Goal: Ask a question: Seek information or help from site administrators or community

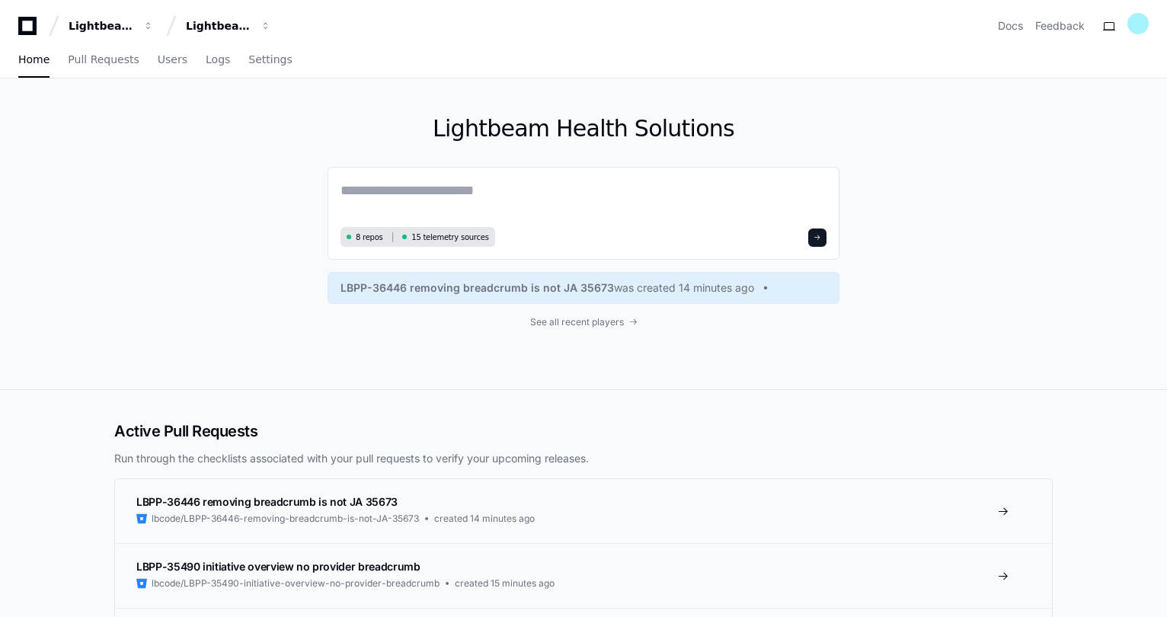
click at [397, 193] on textarea at bounding box center [584, 201] width 486 height 43
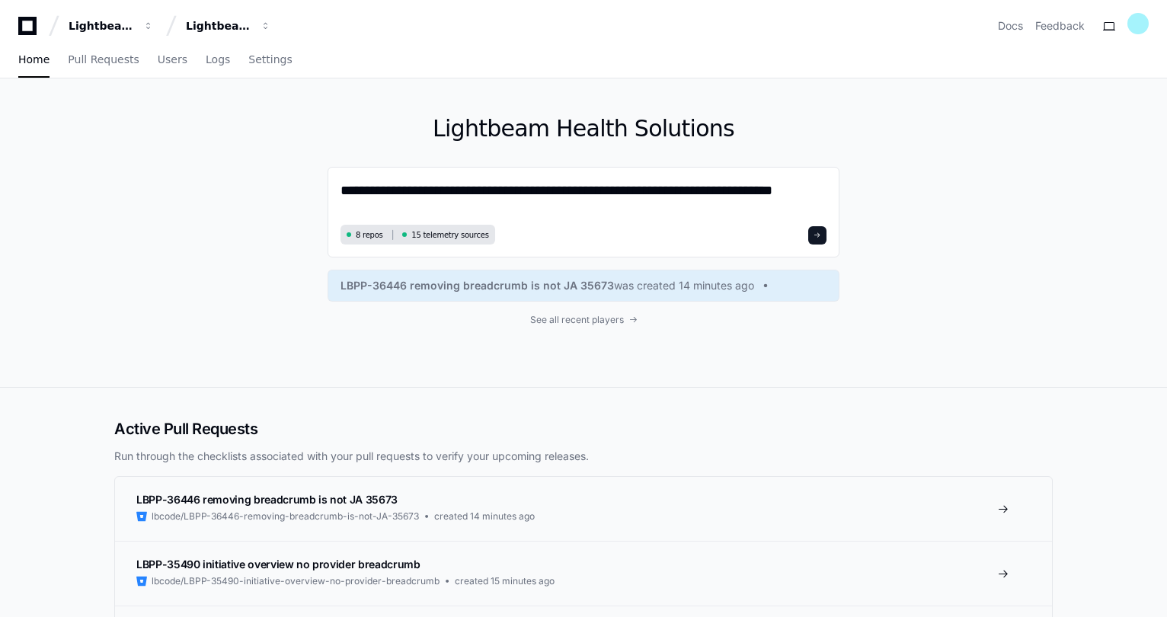
type textarea "**********"
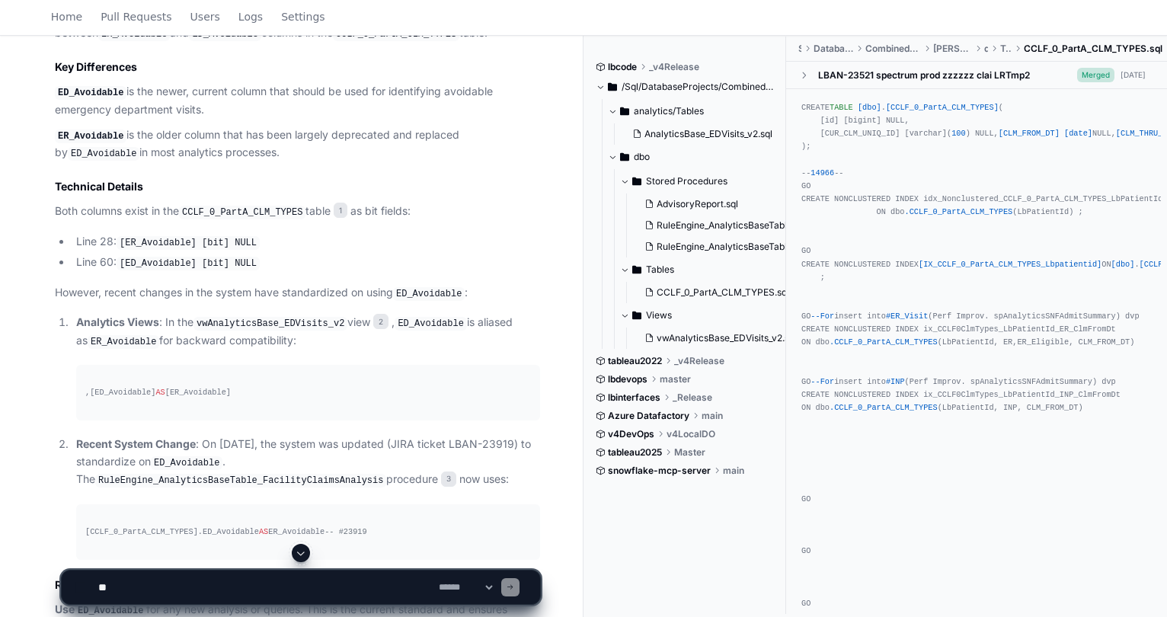
scroll to position [987, 0]
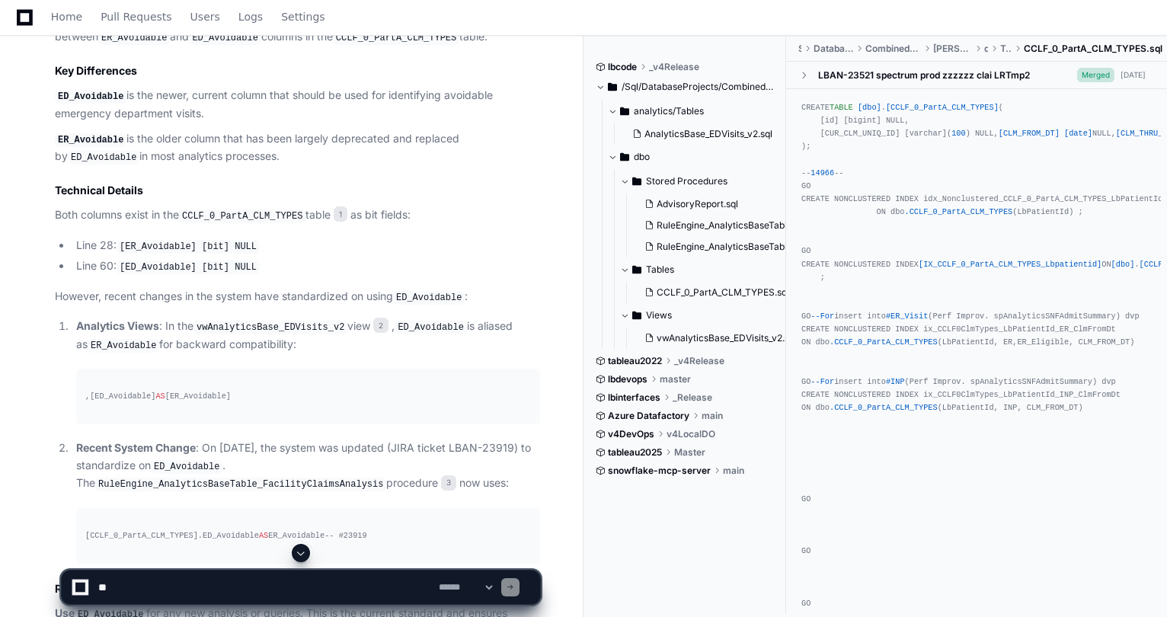
click at [209, 600] on textarea at bounding box center [265, 588] width 341 height 34
type textarea "*"
type textarea "**********"
click at [109, 455] on p "Recent System Change : On [DATE], the system was updated (JIRA ticket LBAN-2391…" at bounding box center [308, 466] width 464 height 53
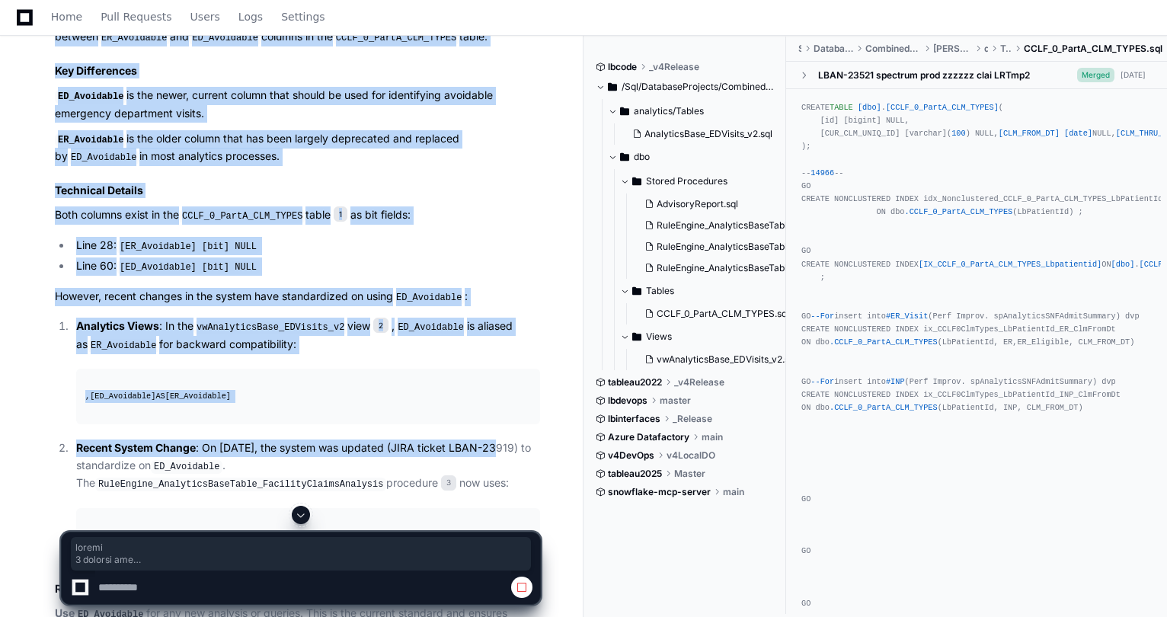
drag, startPoint x: 106, startPoint y: 460, endPoint x: 482, endPoint y: 438, distance: 376.3
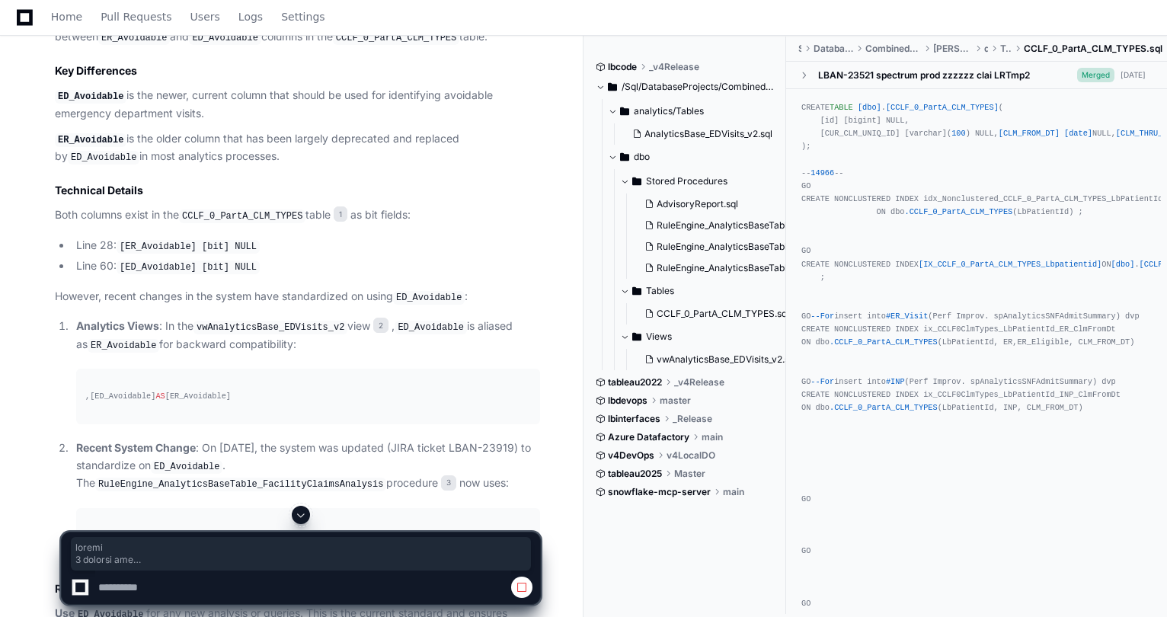
click at [498, 444] on p "Recent System Change : On [DATE], the system was updated (JIRA ticket LBAN-2391…" at bounding box center [308, 466] width 464 height 53
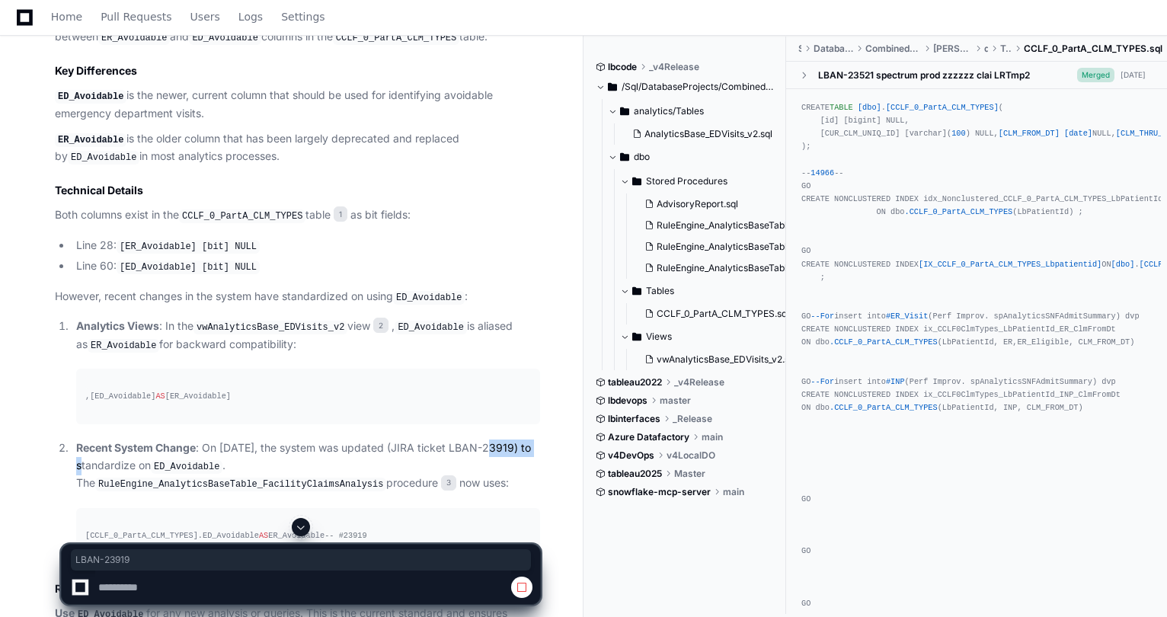
drag, startPoint x: 476, startPoint y: 439, endPoint x: 107, endPoint y: 456, distance: 369.9
click at [107, 456] on p "Recent System Change : On [DATE], the system was updated (JIRA ticket LBAN-2391…" at bounding box center [308, 466] width 464 height 53
copy p "LBAN-23919"
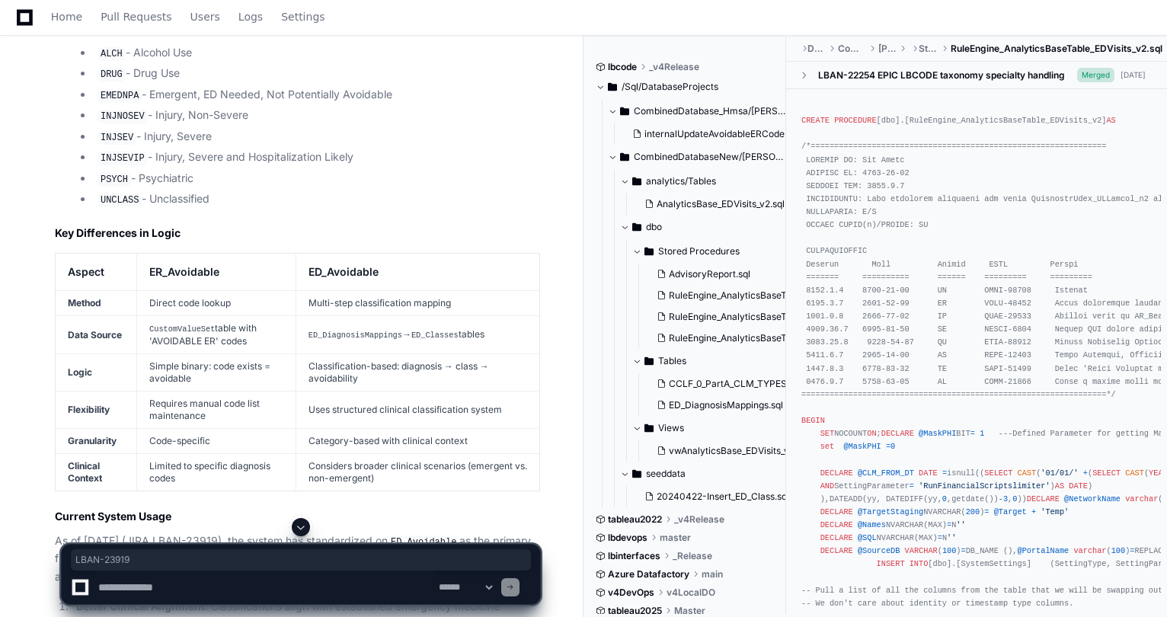
scroll to position [3544, 0]
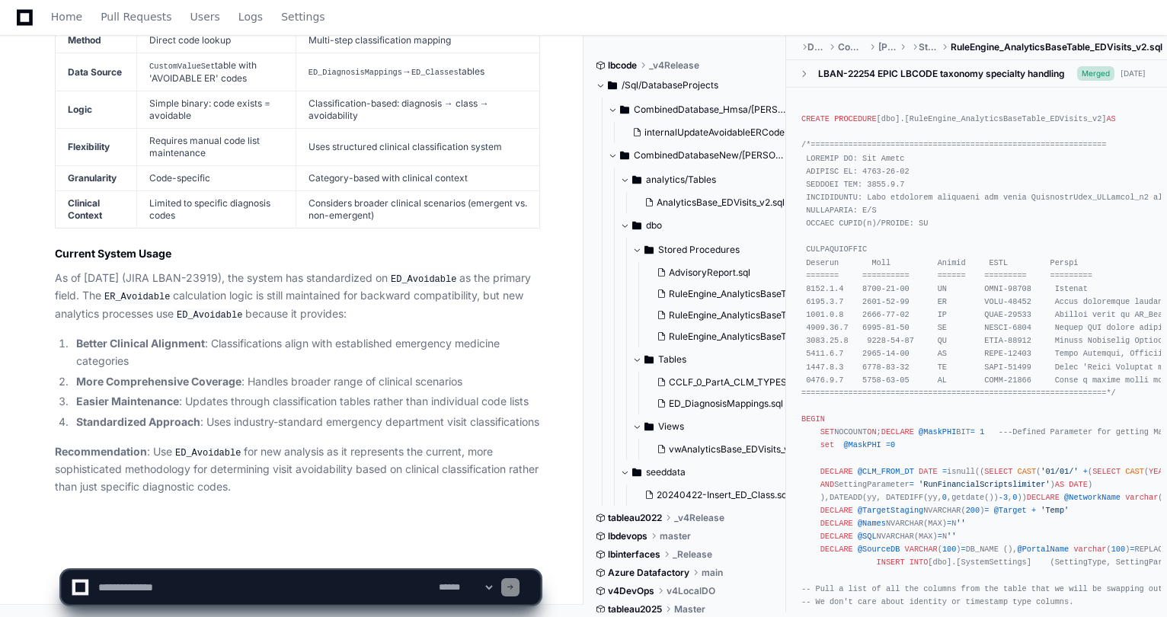
click at [141, 580] on textarea at bounding box center [265, 588] width 341 height 34
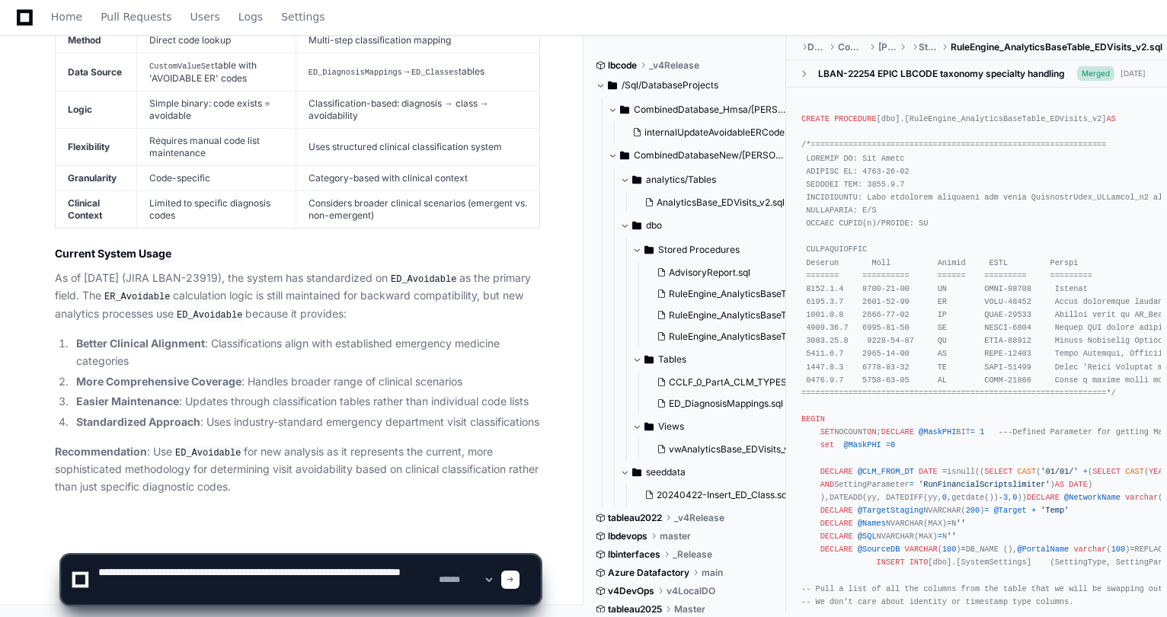
type textarea "**********"
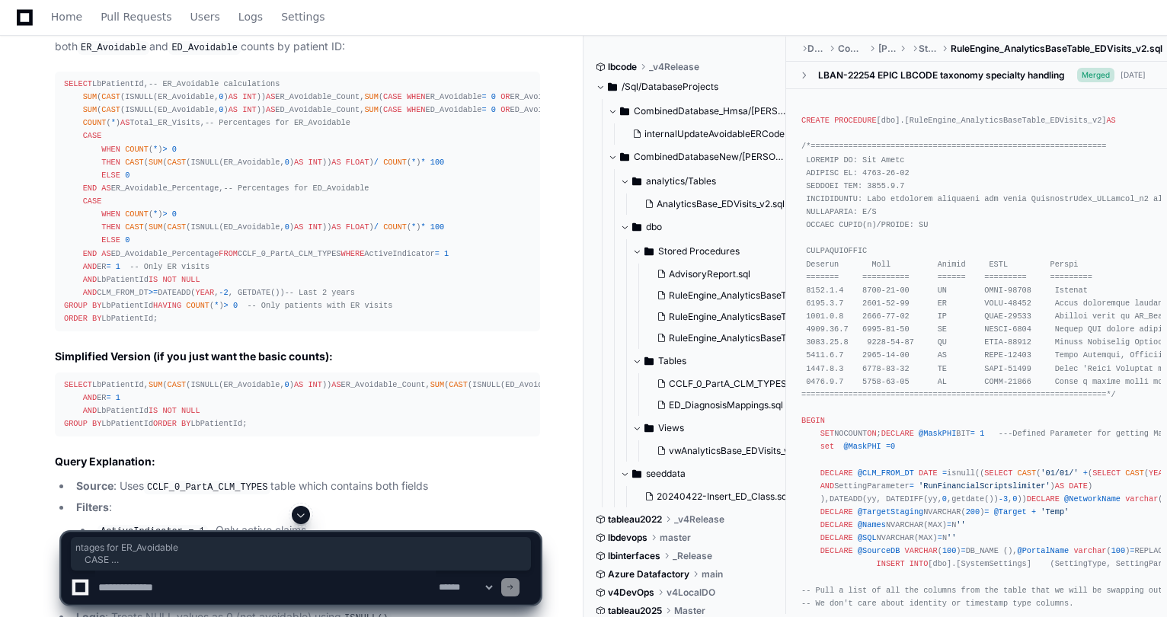
scroll to position [4059, 0]
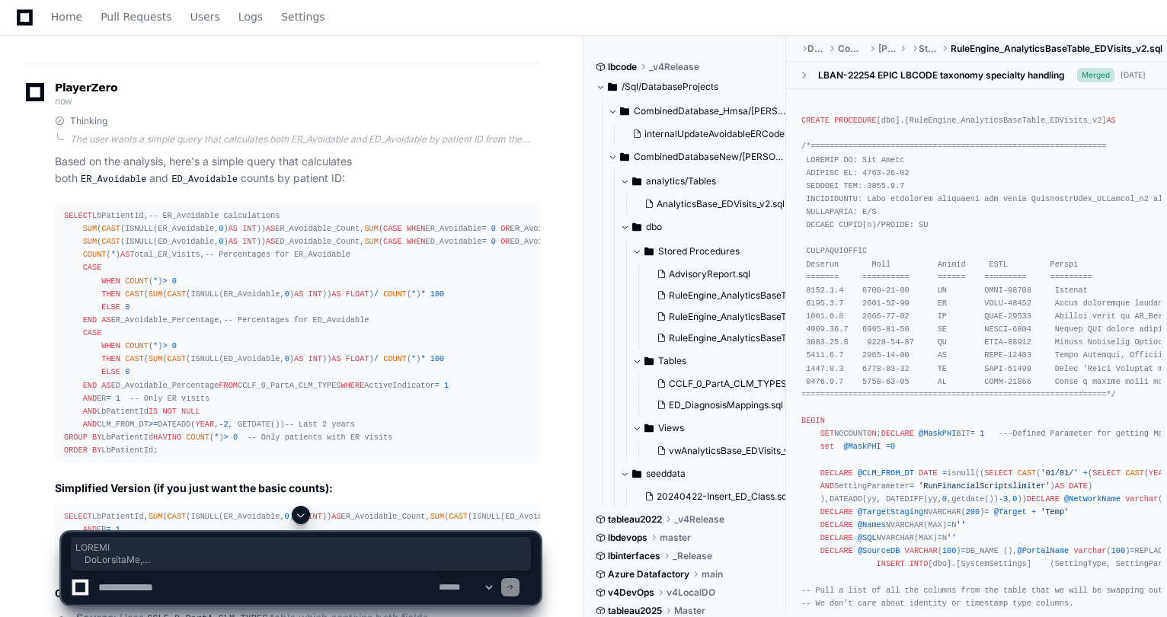
drag, startPoint x: 165, startPoint y: 395, endPoint x: 59, endPoint y: 257, distance: 174.5
click at [59, 257] on pre "SELECT LbPatientId, -- ER_Avoidable calculations SUM ( CAST (ISNULL(ER_Avoidabl…" at bounding box center [297, 333] width 485 height 260
copy div "SELECT LbPatientId, -- ER_Avoidable calculations SUM ( CAST (ISNULL(ER_Avoidabl…"
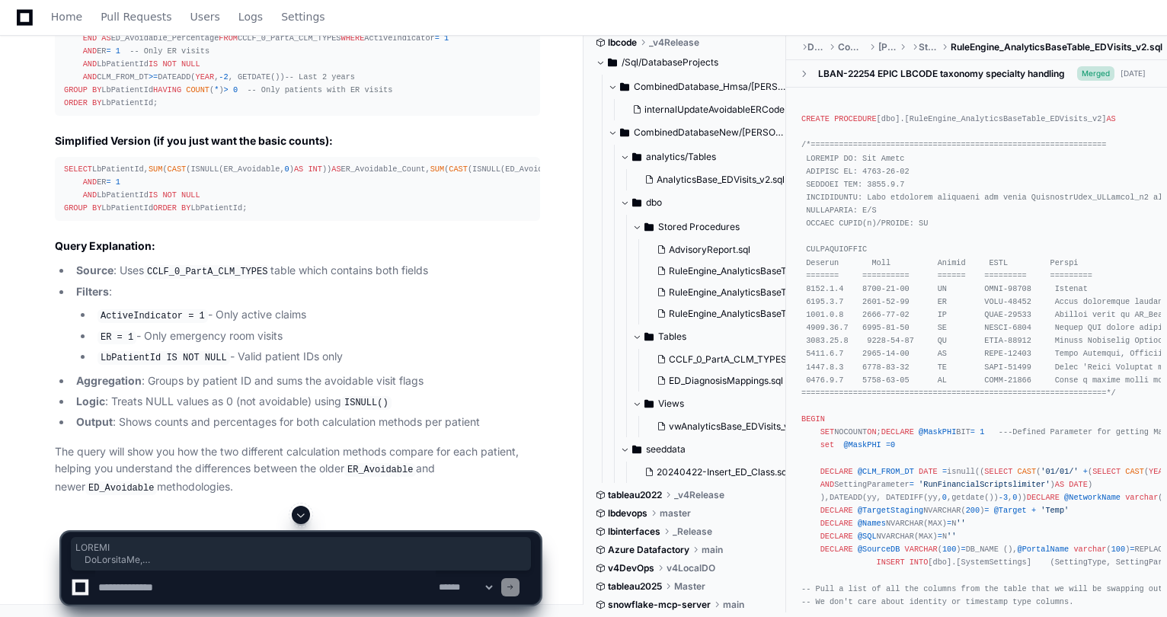
scroll to position [4669, 0]
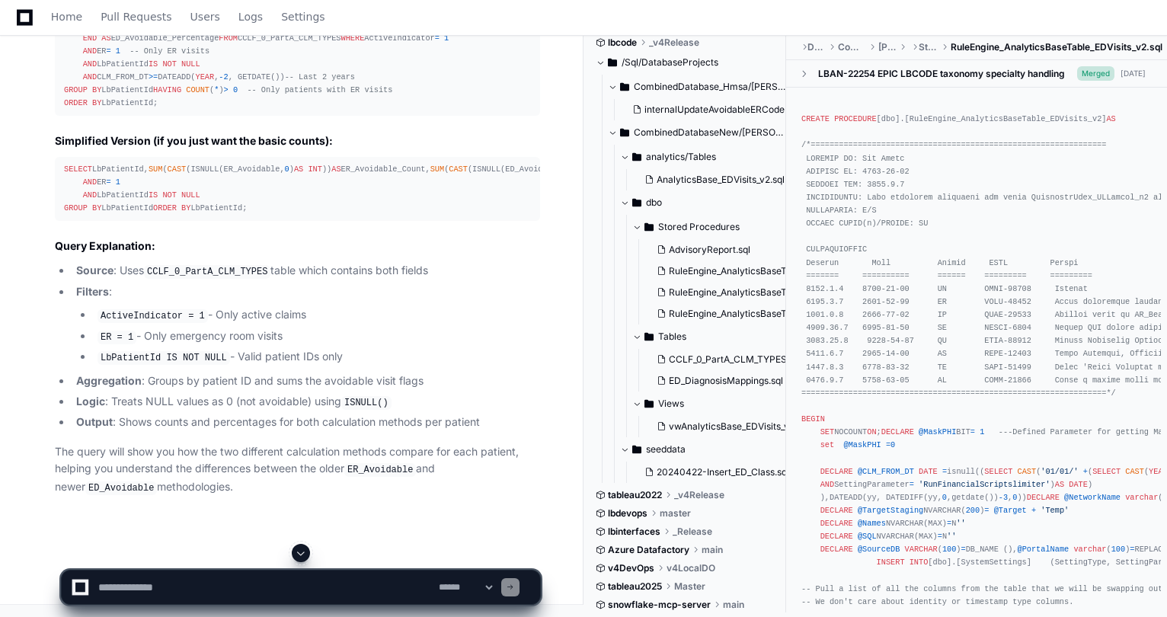
drag, startPoint x: 235, startPoint y: 280, endPoint x: 219, endPoint y: 280, distance: 16.0
click at [219, 216] on div "SELECT LbPatientId, SUM ( CAST (ISNULL(ER_Avoidable, 0 ) AS INT )) AS ER_Avoida…" at bounding box center [297, 189] width 467 height 53
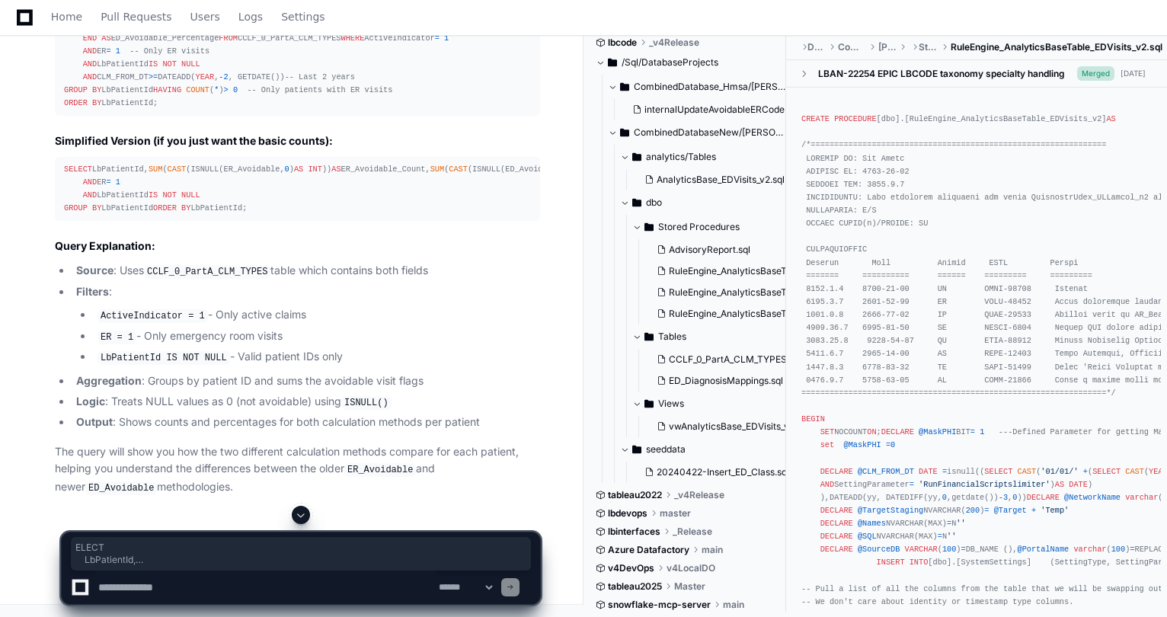
drag, startPoint x: 219, startPoint y: 283, endPoint x: 67, endPoint y: 155, distance: 198.9
click at [67, 163] on div "SELECT LbPatientId, SUM ( CAST (ISNULL(ER_Avoidable, 0 ) AS INT )) AS ER_Avoida…" at bounding box center [297, 189] width 467 height 53
click at [169, 216] on div "SELECT LbPatientId, SUM ( CAST (ISNULL(ER_Avoidable, 0 ) AS INT )) AS ER_Avoida…" at bounding box center [297, 189] width 467 height 53
drag, startPoint x: 183, startPoint y: 289, endPoint x: 65, endPoint y: 151, distance: 181.6
click at [65, 163] on div "SELECT LbPatientId, SUM ( CAST (ISNULL(ER_Avoidable, 0 ) AS INT )) AS ER_Avoida…" at bounding box center [297, 189] width 467 height 53
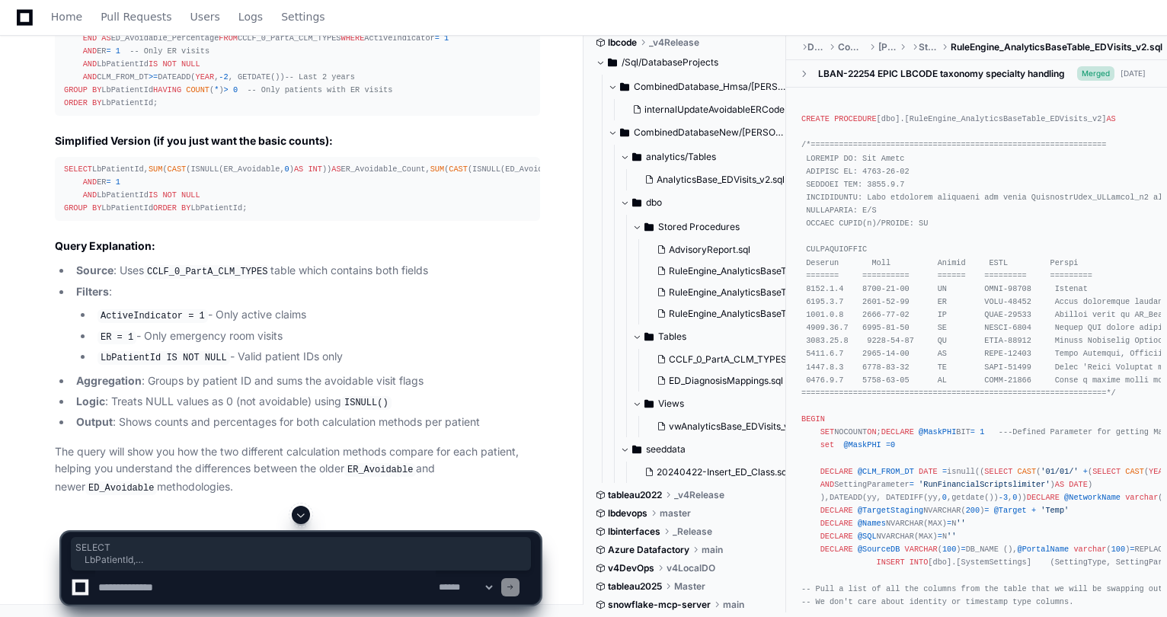
copy div "SELECT LbPatientId, SUM ( CAST (ISNULL(ER_Avoidable, 0 ) AS INT )) AS ER_Avoida…"
click at [306, 366] on li "Filters : ActiveIndicator = 1 - Only active claims ER = 1 - Only emergency room…" at bounding box center [306, 324] width 469 height 83
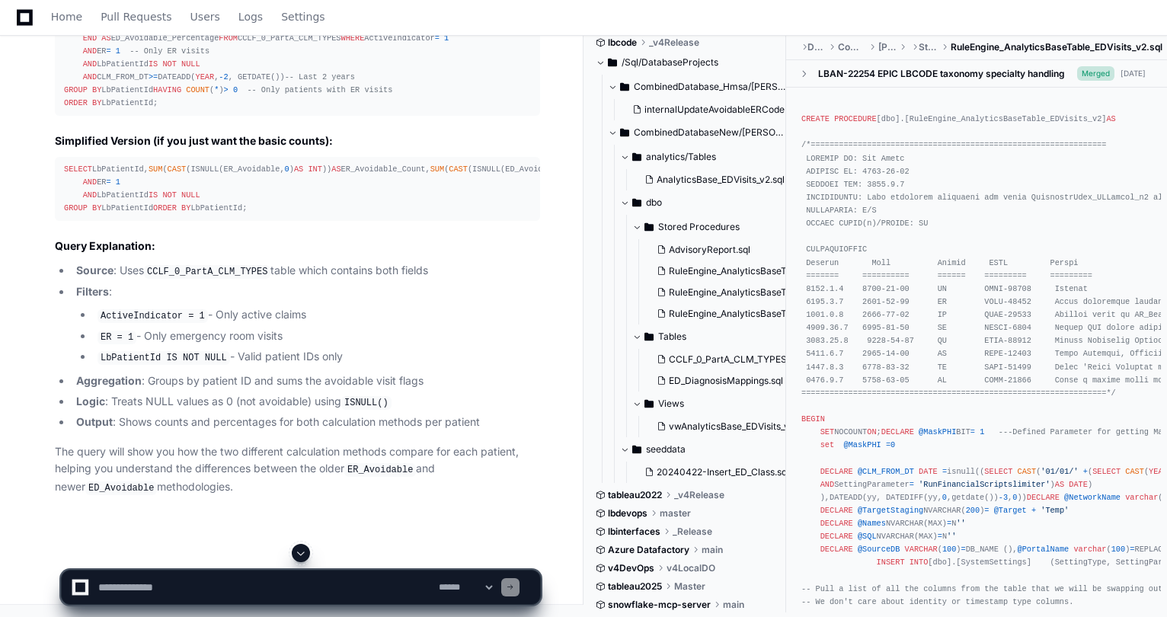
scroll to position [4745, 0]
click at [184, 587] on textarea at bounding box center [265, 588] width 341 height 34
type textarea "**********"
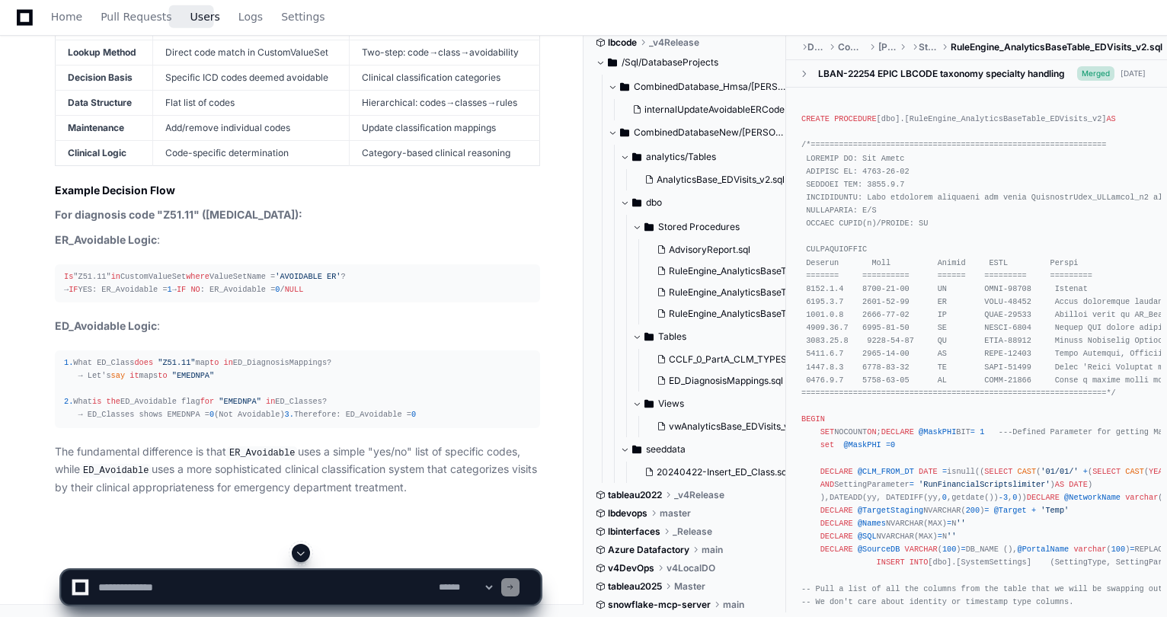
scroll to position [6626, 0]
click at [101, 593] on textarea at bounding box center [265, 588] width 341 height 34
click at [91, 585] on div "**********" at bounding box center [301, 588] width 460 height 34
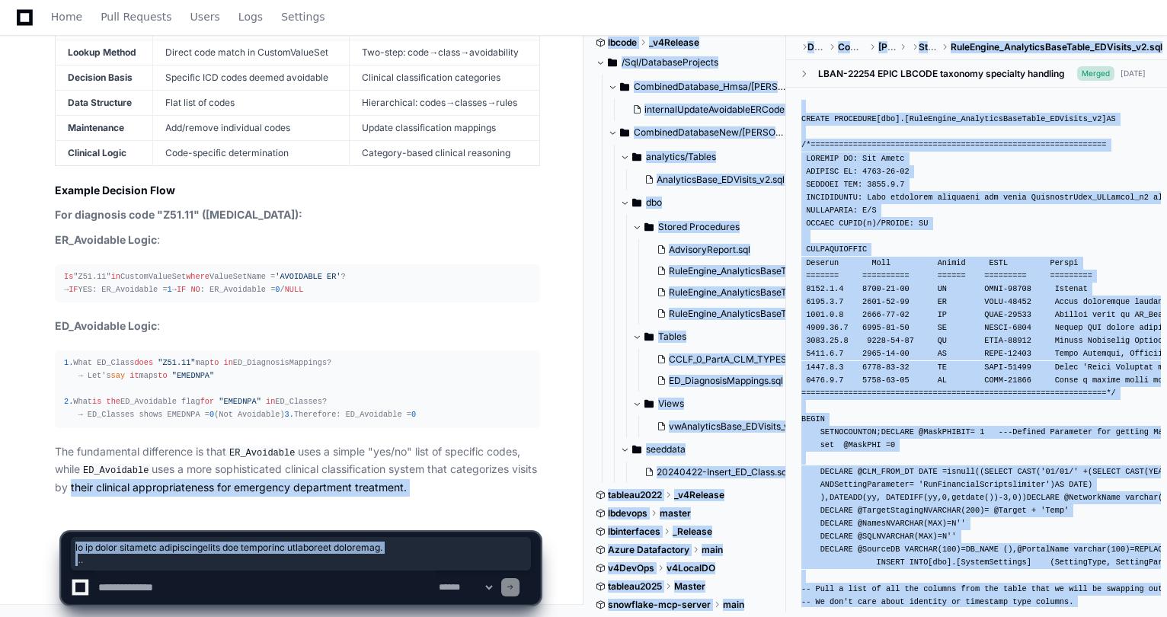
drag, startPoint x: 91, startPoint y: 585, endPoint x: 95, endPoint y: 477, distance: 108.3
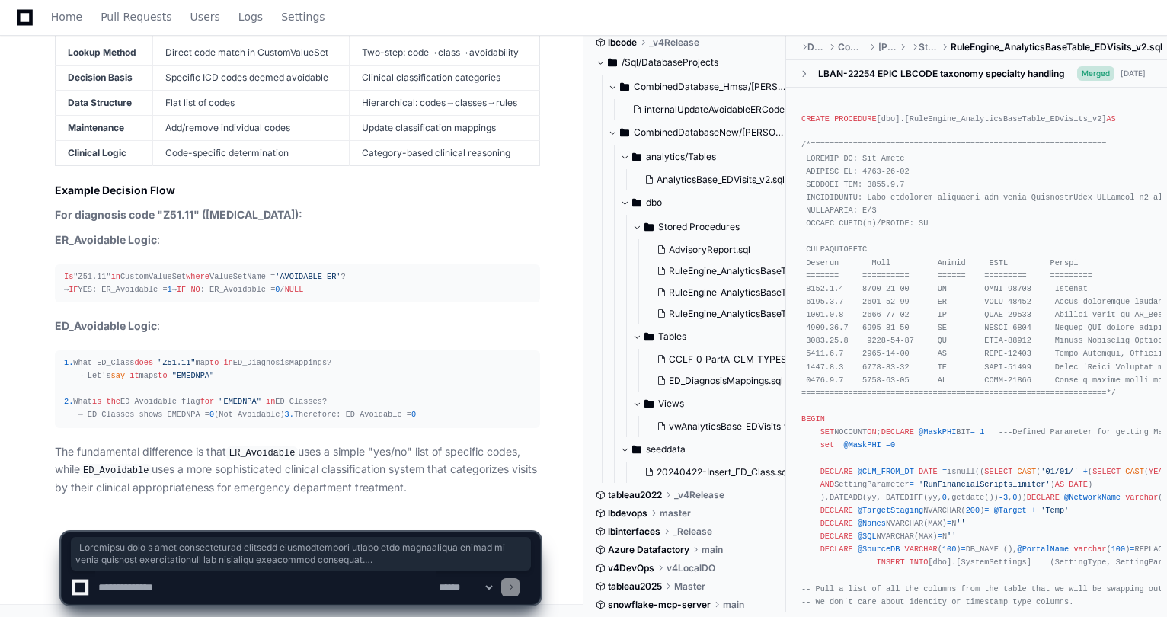
click at [135, 615] on div "**********" at bounding box center [301, 561] width 480 height 111
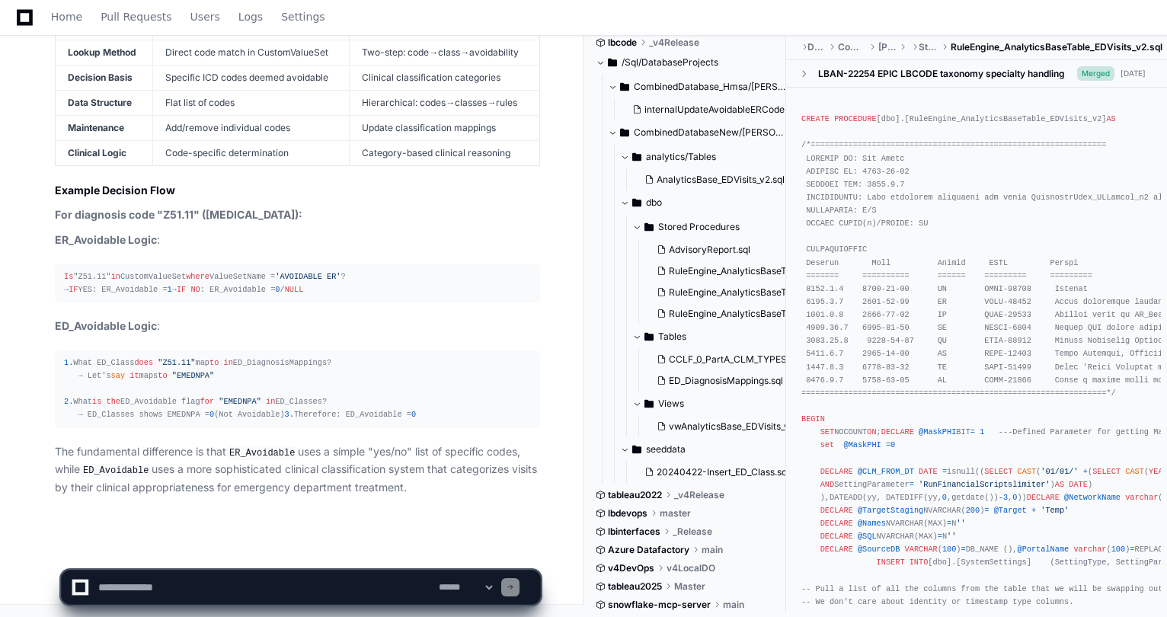
click at [147, 591] on textarea at bounding box center [265, 588] width 341 height 34
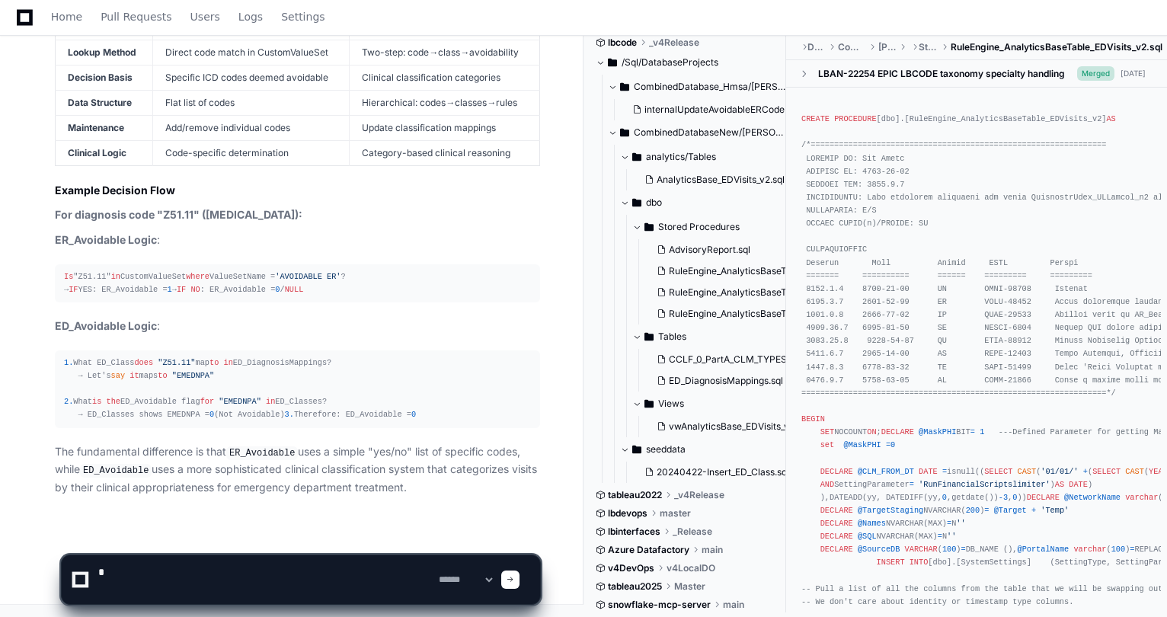
click at [226, 592] on textarea at bounding box center [265, 579] width 341 height 49
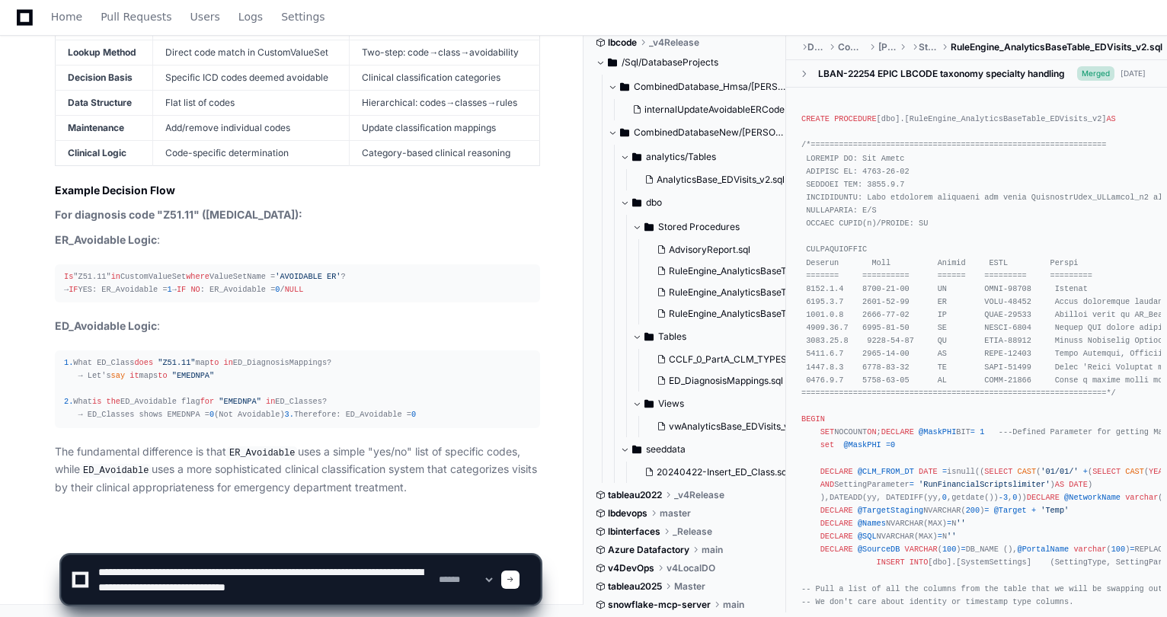
type textarea "**********"
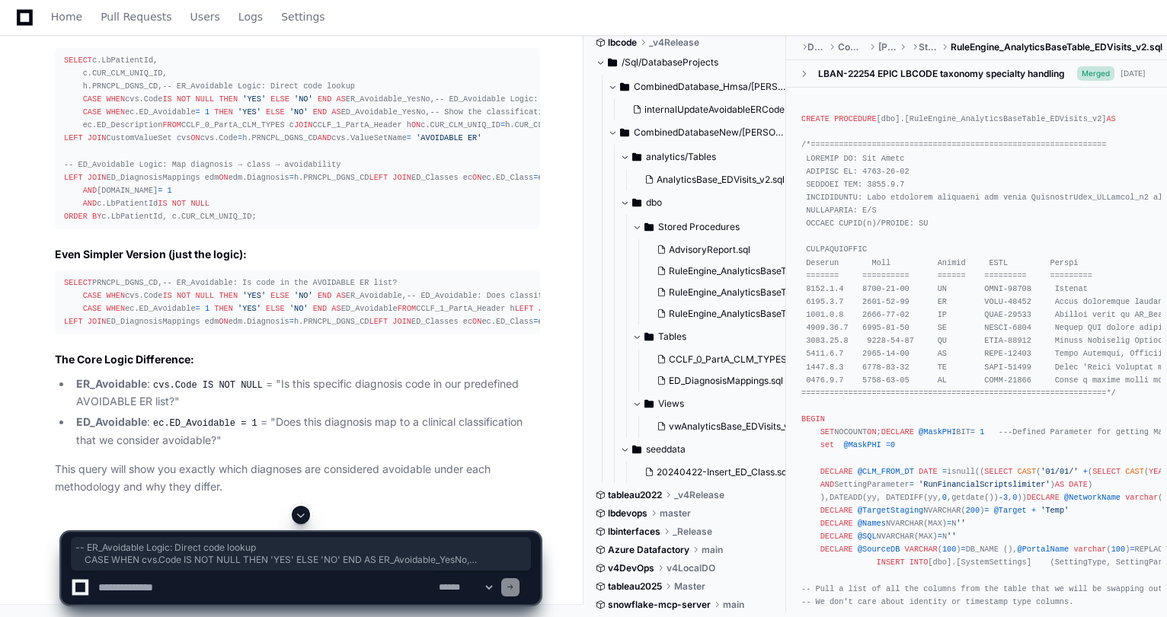
scroll to position [7195, 0]
drag, startPoint x: 268, startPoint y: 241, endPoint x: 61, endPoint y: 206, distance: 210.2
click at [61, 206] on pre "SELECT c.LbPatientId, c.CUR_CLM_UNIQ_ID, h.PRNCPL_DGNS_CD, -- ER_Avoidable Logi…" at bounding box center [297, 139] width 485 height 182
copy div "LOREMI d.SiTametcoNs, a.ELI_SED_DOEI_TE, i.UTLABO_ETDO_MA, -- AL_Enimadmin Veni…"
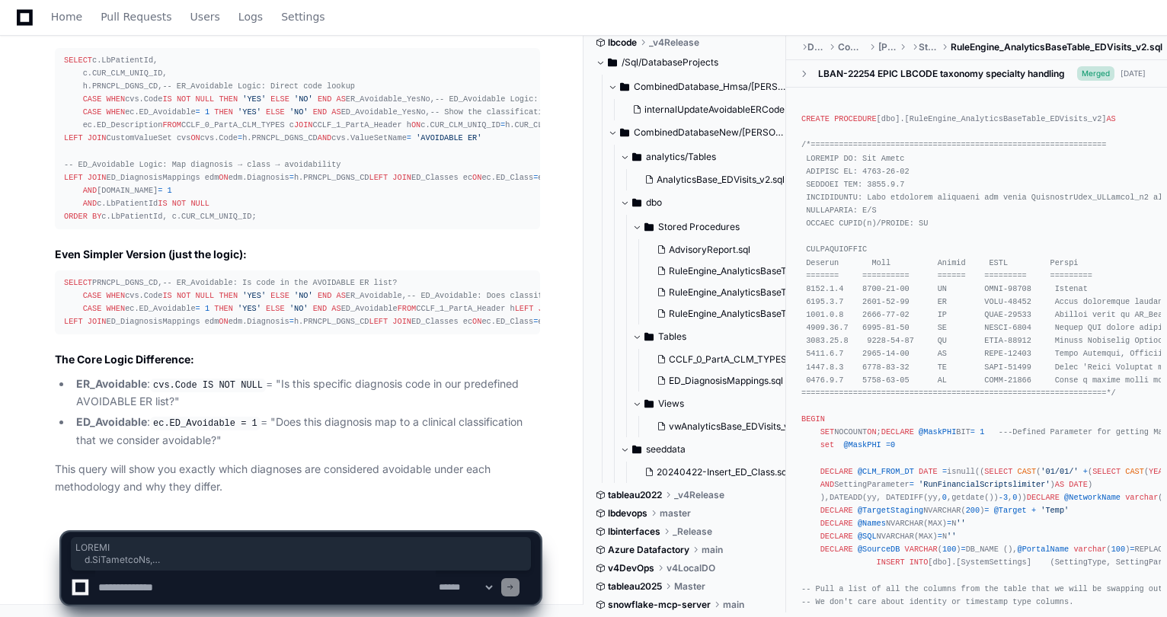
drag, startPoint x: 121, startPoint y: 580, endPoint x: 137, endPoint y: 590, distance: 18.8
click at [122, 581] on textarea at bounding box center [265, 588] width 341 height 34
type textarea "**********"
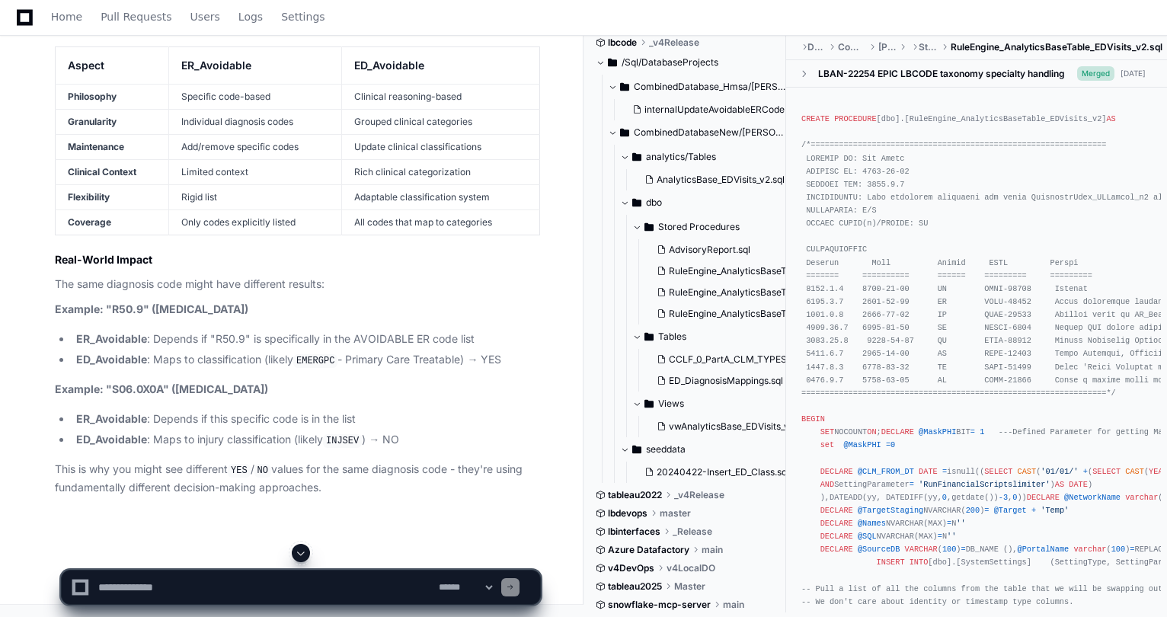
scroll to position [9304, 0]
click at [235, 590] on textarea at bounding box center [265, 588] width 341 height 34
type textarea "**********"
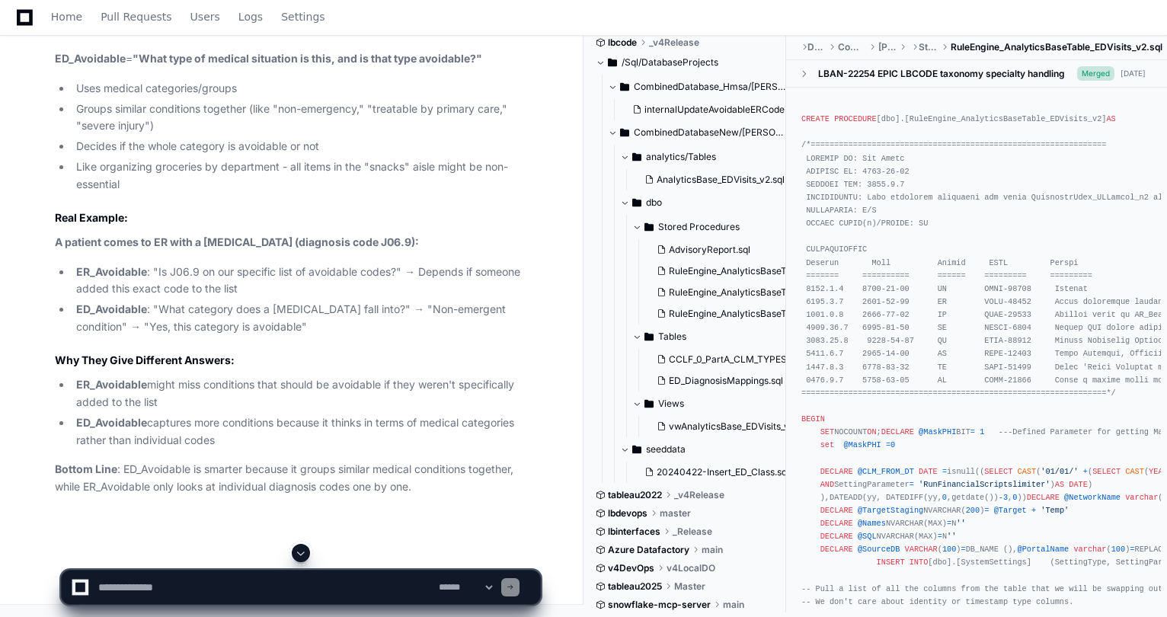
scroll to position [10370, 0]
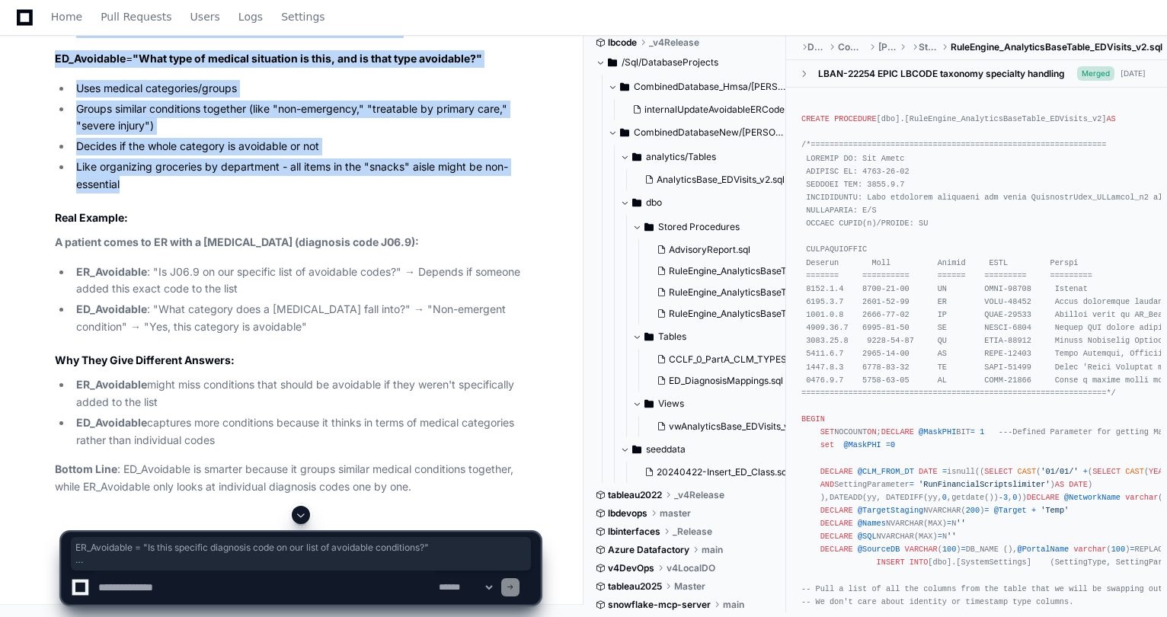
drag, startPoint x: 138, startPoint y: 392, endPoint x: 23, endPoint y: 167, distance: 253.2
copy article "ER_Avoidable = "Is this specific diagnosis code on our list of avoidable condit…"
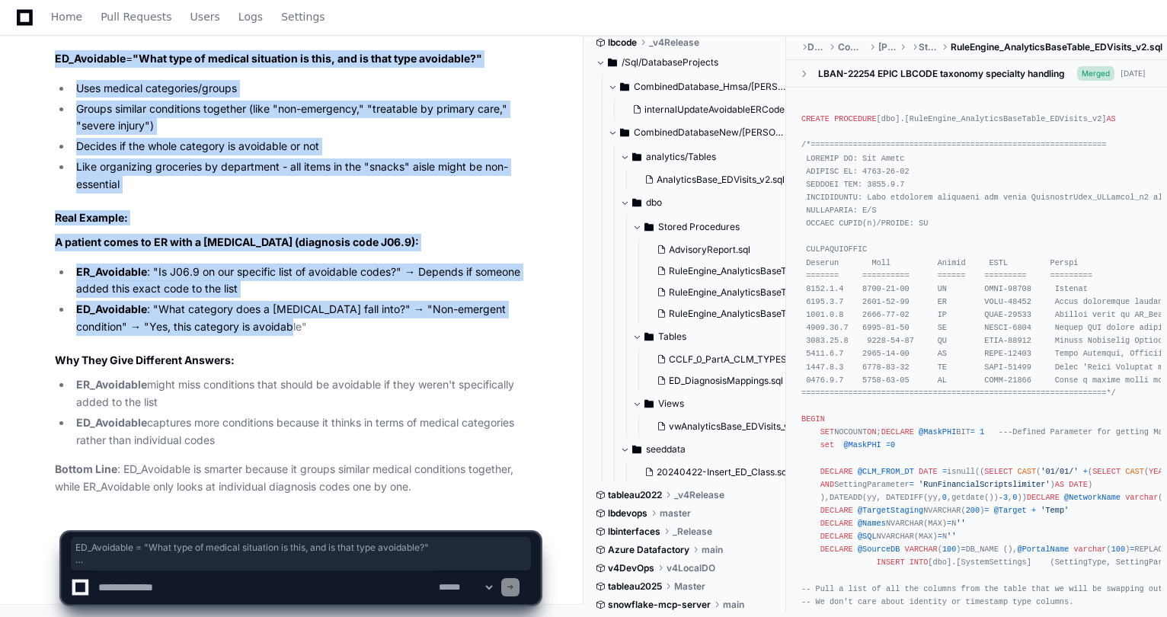
drag, startPoint x: 271, startPoint y: 327, endPoint x: 49, endPoint y: 58, distance: 349.0
click at [49, 58] on div "Thinking The user wants a plain, simple explanation of the difference between E…" at bounding box center [282, 165] width 516 height 662
copy article "ED_Avoidable = "What type of medical situation is this, and is that type avoida…"
drag, startPoint x: 254, startPoint y: 442, endPoint x: 50, endPoint y: 62, distance: 430.9
click at [50, 62] on div "Thinking The user wants a plain, simple explanation of the difference between E…" at bounding box center [282, 165] width 516 height 662
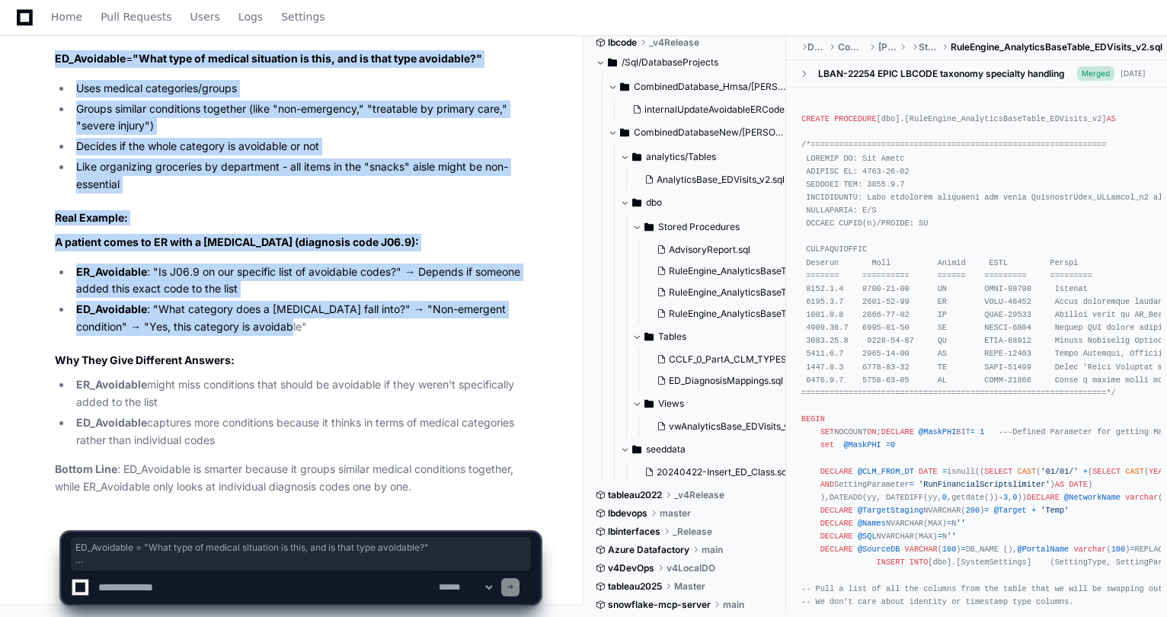
copy article "ED_Avoidable = "What type of medical situation is this, and is that type avoida…"
